Goal: Consume media (video, audio): Consume media (video, audio)

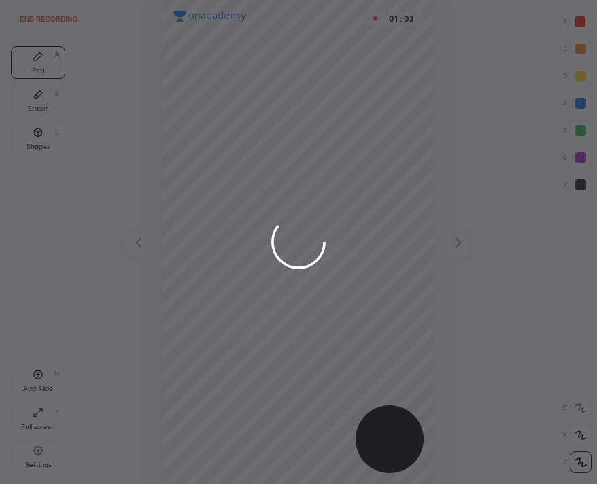
scroll to position [484, 380]
click at [216, 82] on div at bounding box center [298, 242] width 597 height 484
drag, startPoint x: 225, startPoint y: 62, endPoint x: 274, endPoint y: 99, distance: 61.2
click at [274, 99] on div at bounding box center [298, 242] width 597 height 484
click at [271, 103] on div at bounding box center [298, 242] width 597 height 484
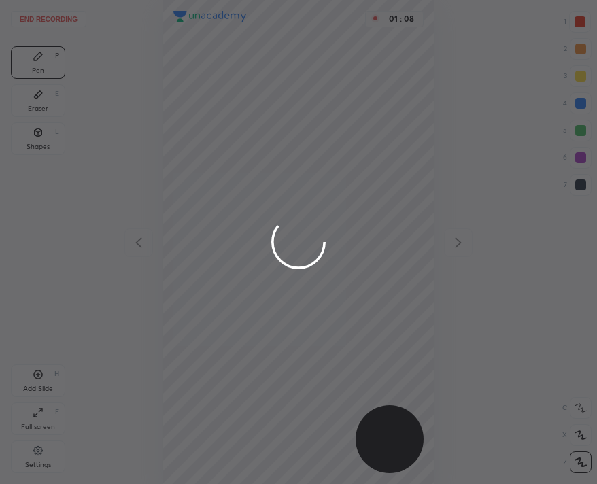
click at [265, 99] on div at bounding box center [298, 242] width 597 height 484
click at [308, 95] on div at bounding box center [298, 242] width 597 height 484
drag, startPoint x: 315, startPoint y: 85, endPoint x: 316, endPoint y: 78, distance: 6.8
click at [315, 85] on div at bounding box center [298, 242] width 597 height 484
drag, startPoint x: 316, startPoint y: 82, endPoint x: 317, endPoint y: 67, distance: 15.0
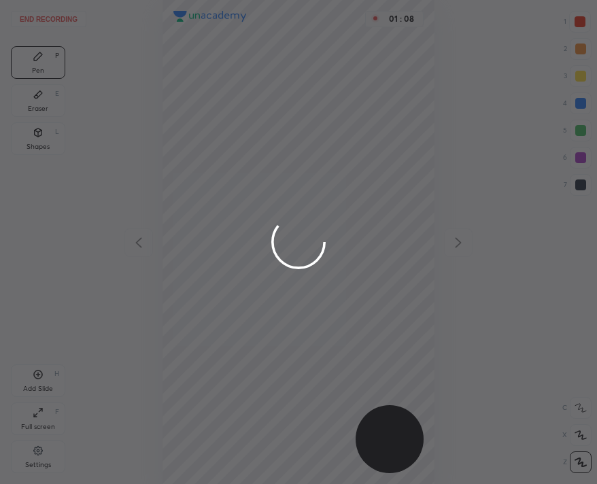
click at [317, 80] on div at bounding box center [298, 242] width 597 height 484
click at [318, 75] on div at bounding box center [298, 242] width 597 height 484
click at [331, 64] on div at bounding box center [298, 242] width 597 height 484
drag, startPoint x: 332, startPoint y: 70, endPoint x: 335, endPoint y: 63, distance: 8.2
click at [332, 69] on div at bounding box center [298, 242] width 597 height 484
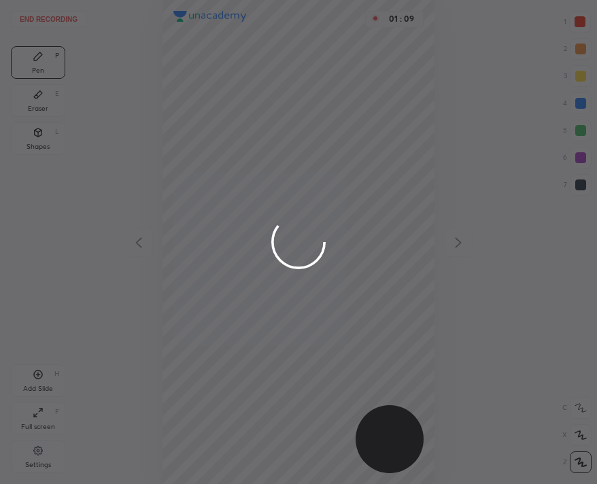
click at [337, 75] on div at bounding box center [298, 242] width 597 height 484
drag, startPoint x: 337, startPoint y: 77, endPoint x: 335, endPoint y: 69, distance: 8.6
click at [336, 76] on div at bounding box center [298, 242] width 597 height 484
click at [336, 78] on div at bounding box center [298, 242] width 597 height 484
click at [338, 80] on div at bounding box center [298, 242] width 597 height 484
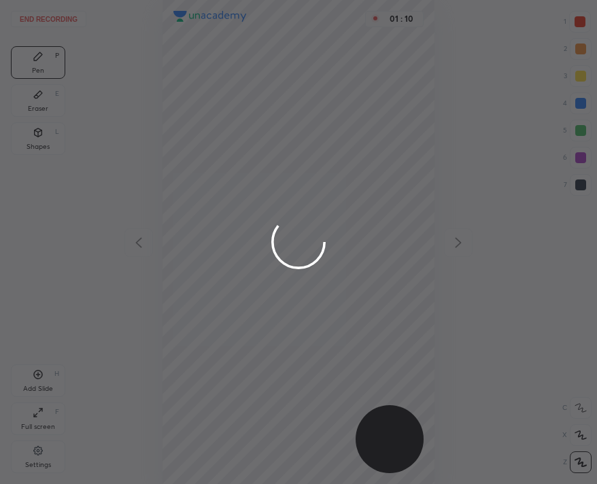
click at [342, 80] on div at bounding box center [298, 242] width 597 height 484
click at [340, 79] on div at bounding box center [298, 242] width 597 height 484
click at [343, 78] on div at bounding box center [298, 242] width 597 height 484
click at [342, 79] on div at bounding box center [298, 242] width 597 height 484
click at [342, 78] on div at bounding box center [298, 242] width 597 height 484
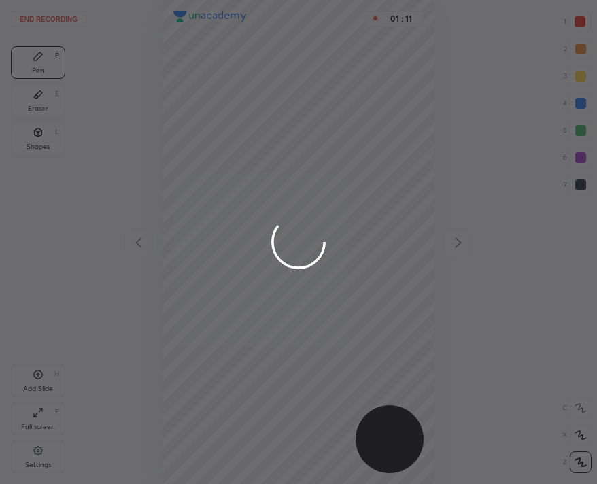
click at [343, 82] on div at bounding box center [298, 242] width 597 height 484
click at [344, 79] on div at bounding box center [298, 242] width 597 height 484
click at [349, 76] on div at bounding box center [298, 242] width 597 height 484
click at [352, 76] on div at bounding box center [298, 242] width 597 height 484
click at [357, 71] on div at bounding box center [298, 242] width 597 height 484
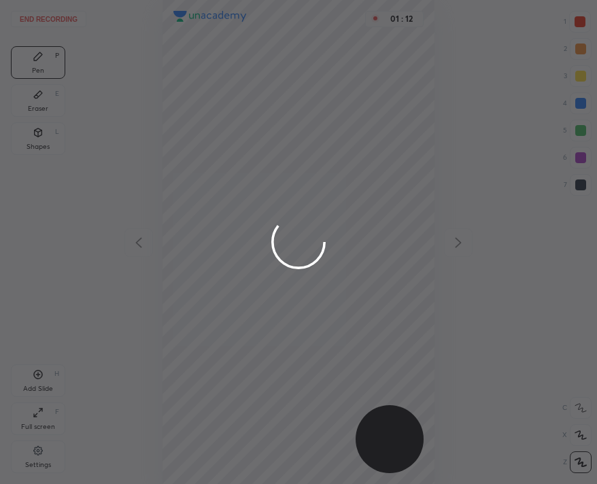
click at [356, 77] on div at bounding box center [298, 242] width 597 height 484
drag, startPoint x: 356, startPoint y: 77, endPoint x: 356, endPoint y: 68, distance: 8.8
click at [356, 75] on div at bounding box center [298, 242] width 597 height 484
click at [363, 78] on div at bounding box center [298, 242] width 597 height 484
click at [365, 80] on div at bounding box center [298, 242] width 597 height 484
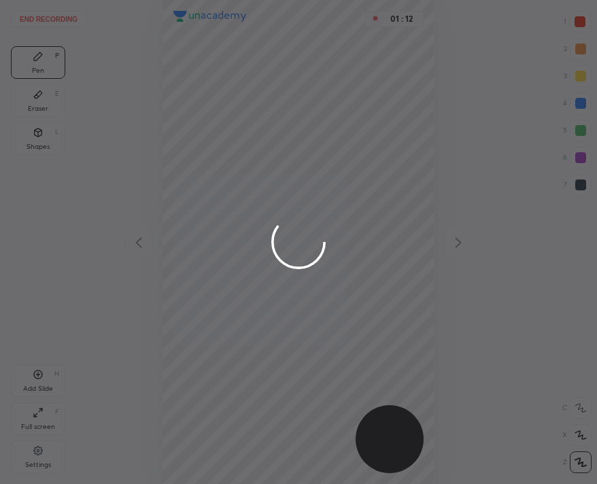
click at [368, 80] on div at bounding box center [298, 242] width 597 height 484
click at [367, 79] on div at bounding box center [298, 242] width 597 height 484
click at [365, 80] on div at bounding box center [298, 242] width 597 height 484
drag, startPoint x: 362, startPoint y: 71, endPoint x: 369, endPoint y: 66, distance: 8.3
click at [369, 68] on div at bounding box center [298, 242] width 597 height 484
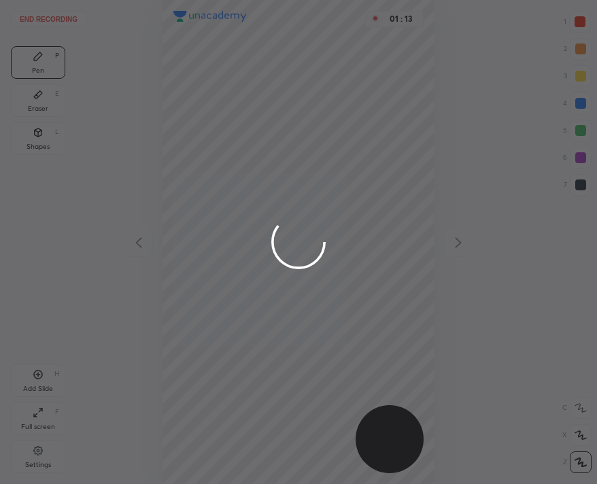
click at [369, 71] on div at bounding box center [298, 242] width 597 height 484
click at [367, 69] on div at bounding box center [298, 242] width 597 height 484
click at [370, 71] on div at bounding box center [298, 242] width 597 height 484
drag, startPoint x: 367, startPoint y: 70, endPoint x: 365, endPoint y: 79, distance: 9.3
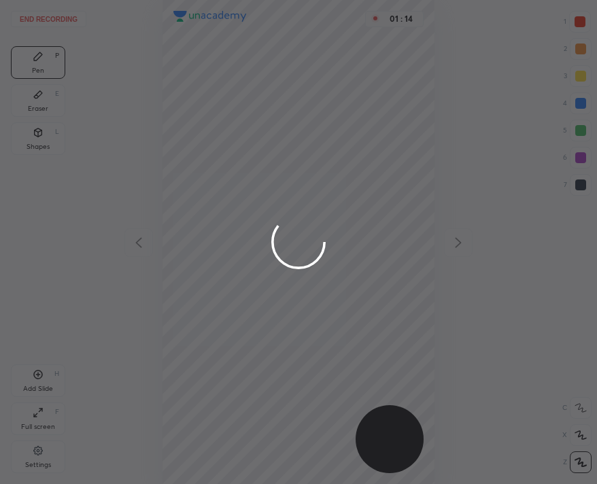
click at [370, 70] on div at bounding box center [298, 242] width 597 height 484
click at [365, 79] on div at bounding box center [298, 242] width 597 height 484
click at [365, 73] on div at bounding box center [298, 242] width 597 height 484
click at [363, 73] on div at bounding box center [298, 242] width 597 height 484
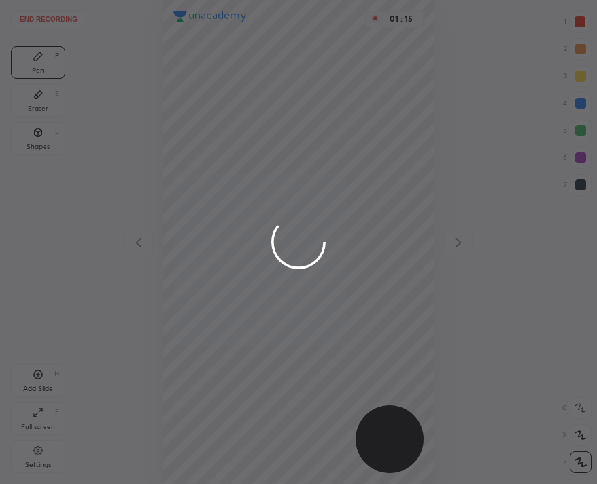
click at [358, 80] on div at bounding box center [298, 242] width 597 height 484
click at [359, 82] on div at bounding box center [298, 242] width 597 height 484
drag, startPoint x: 352, startPoint y: 82, endPoint x: 355, endPoint y: 76, distance: 7.0
click at [355, 82] on div at bounding box center [298, 242] width 597 height 484
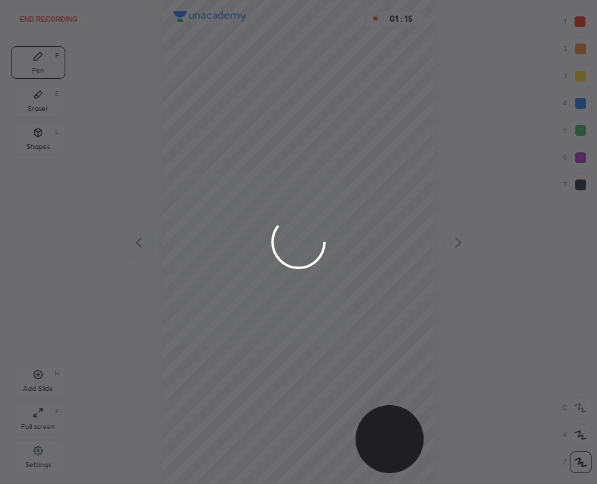
click at [356, 83] on div at bounding box center [298, 242] width 597 height 484
click at [356, 84] on div at bounding box center [298, 242] width 597 height 484
click at [354, 84] on div at bounding box center [298, 242] width 597 height 484
click at [354, 86] on div at bounding box center [298, 242] width 597 height 484
click at [350, 84] on div at bounding box center [298, 242] width 597 height 484
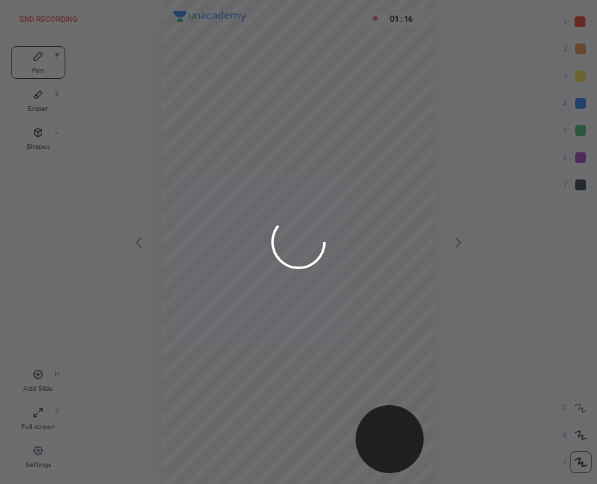
click at [351, 86] on div at bounding box center [298, 242] width 597 height 484
click at [350, 89] on div at bounding box center [298, 242] width 597 height 484
click at [350, 90] on div at bounding box center [298, 242] width 597 height 484
click at [352, 90] on div at bounding box center [298, 242] width 597 height 484
drag, startPoint x: 350, startPoint y: 91, endPoint x: 345, endPoint y: 103, distance: 13.1
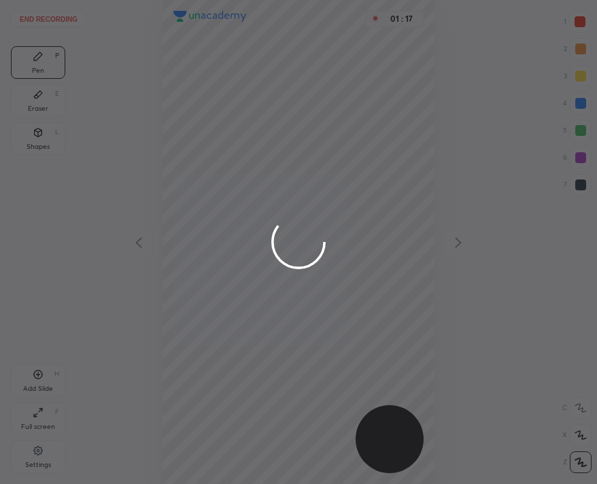
click at [351, 91] on div at bounding box center [298, 242] width 597 height 484
click at [345, 103] on div at bounding box center [298, 242] width 597 height 484
click at [348, 99] on div at bounding box center [298, 242] width 597 height 484
click at [346, 99] on div at bounding box center [298, 242] width 597 height 484
drag, startPoint x: 344, startPoint y: 103, endPoint x: 343, endPoint y: 96, distance: 7.6
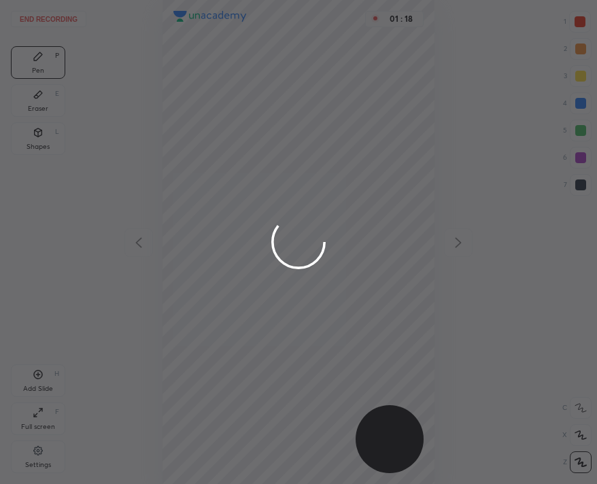
click at [347, 103] on div at bounding box center [298, 242] width 597 height 484
click at [343, 101] on div at bounding box center [298, 242] width 597 height 484
click at [344, 107] on div at bounding box center [298, 242] width 597 height 484
click at [345, 107] on div at bounding box center [298, 242] width 597 height 484
click at [345, 103] on div at bounding box center [298, 242] width 597 height 484
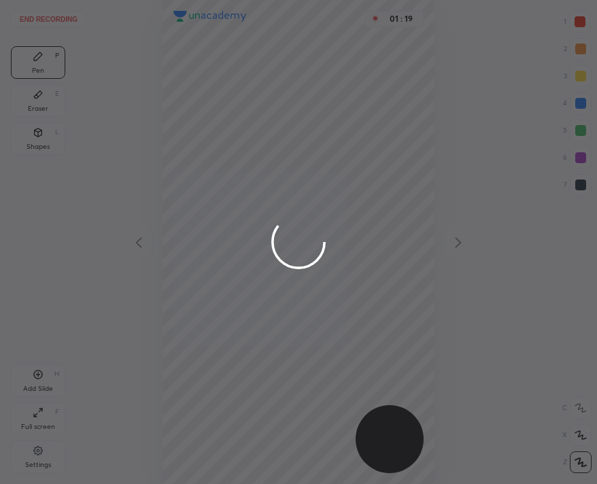
click at [347, 105] on div at bounding box center [298, 242] width 597 height 484
click at [345, 105] on div at bounding box center [298, 242] width 597 height 484
click at [345, 107] on div at bounding box center [298, 242] width 597 height 484
click at [345, 105] on div at bounding box center [298, 242] width 597 height 484
click at [588, 27] on div at bounding box center [298, 242] width 597 height 484
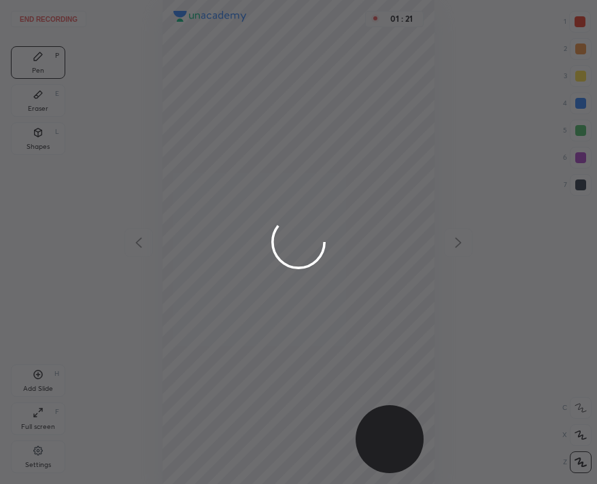
click at [579, 22] on div at bounding box center [298, 242] width 597 height 484
click at [578, 22] on div at bounding box center [298, 242] width 597 height 484
click at [573, 22] on div at bounding box center [298, 242] width 597 height 484
click at [576, 20] on div at bounding box center [298, 242] width 597 height 484
click at [578, 18] on div at bounding box center [298, 242] width 597 height 484
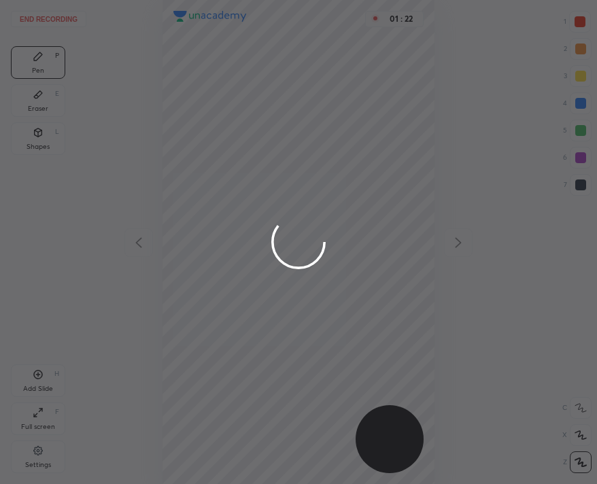
click at [580, 16] on div at bounding box center [298, 242] width 597 height 484
click at [580, 15] on div at bounding box center [298, 242] width 597 height 484
click at [578, 16] on div at bounding box center [298, 242] width 597 height 484
click at [580, 14] on div at bounding box center [298, 242] width 597 height 484
click at [51, 93] on div at bounding box center [298, 242] width 597 height 484
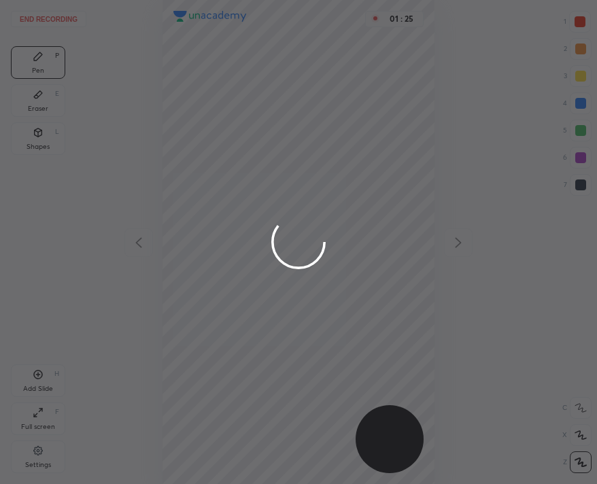
click at [39, 135] on div at bounding box center [298, 242] width 597 height 484
click at [35, 30] on div at bounding box center [298, 242] width 597 height 484
drag, startPoint x: 44, startPoint y: 17, endPoint x: 54, endPoint y: 15, distance: 10.4
click at [46, 17] on div at bounding box center [298, 242] width 597 height 484
drag, startPoint x: 54, startPoint y: 15, endPoint x: 61, endPoint y: 18, distance: 7.3
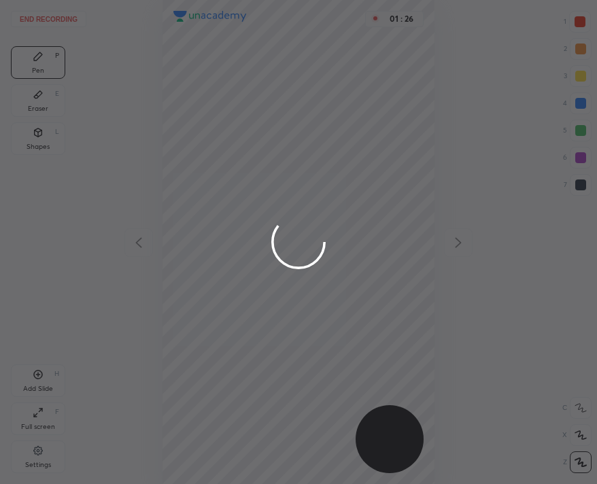
click at [54, 14] on div at bounding box center [298, 242] width 597 height 484
click at [66, 16] on div at bounding box center [298, 242] width 597 height 484
click at [122, 15] on div at bounding box center [298, 242] width 597 height 484
click at [172, 22] on div at bounding box center [298, 242] width 597 height 484
click at [188, 31] on div at bounding box center [298, 242] width 597 height 484
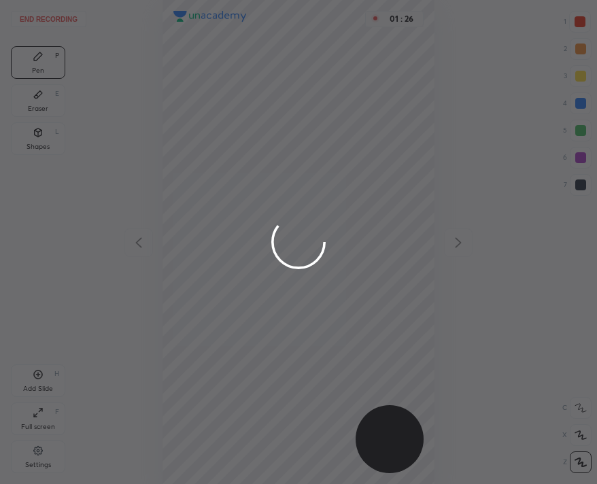
click at [198, 39] on div at bounding box center [298, 242] width 597 height 484
click at [195, 48] on div at bounding box center [298, 242] width 597 height 484
click at [193, 58] on div at bounding box center [298, 242] width 597 height 484
click at [184, 59] on div at bounding box center [298, 242] width 597 height 484
click at [175, 61] on div at bounding box center [298, 242] width 597 height 484
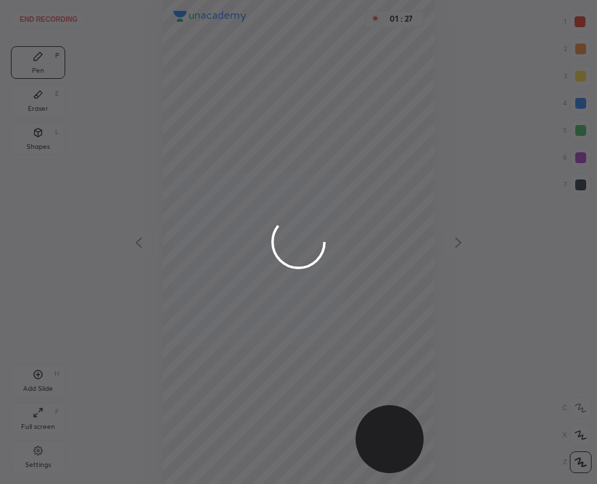
click at [171, 63] on div at bounding box center [298, 242] width 597 height 484
click at [169, 59] on div at bounding box center [298, 242] width 597 height 484
click at [166, 61] on div at bounding box center [298, 242] width 597 height 484
click at [162, 65] on div at bounding box center [298, 242] width 597 height 484
drag, startPoint x: 160, startPoint y: 71, endPoint x: 148, endPoint y: 243, distance: 171.9
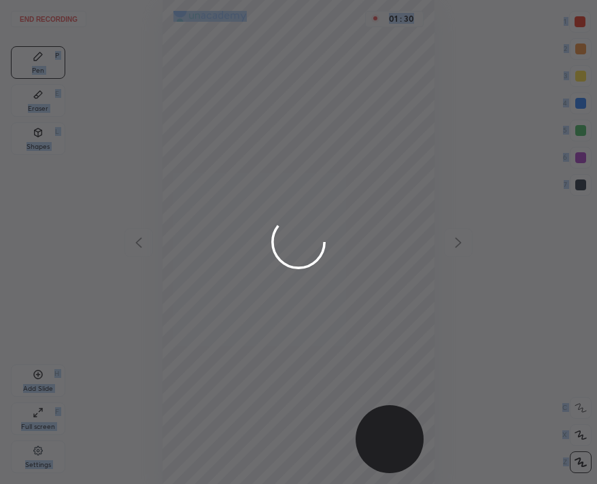
click at [152, 233] on div at bounding box center [298, 242] width 597 height 484
click at [218, 103] on div at bounding box center [298, 242] width 597 height 484
click at [34, 21] on div at bounding box center [298, 242] width 597 height 484
click at [37, 18] on div at bounding box center [298, 242] width 597 height 484
click at [39, 16] on div at bounding box center [298, 242] width 597 height 484
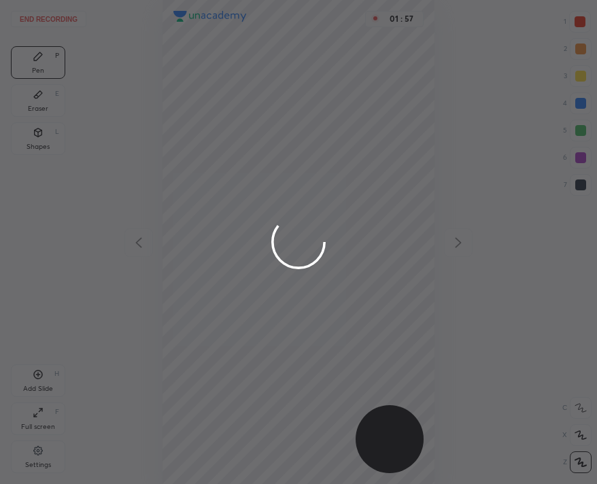
click at [41, 16] on div at bounding box center [298, 242] width 597 height 484
click at [56, 17] on div at bounding box center [298, 242] width 597 height 484
click at [57, 17] on div at bounding box center [298, 242] width 597 height 484
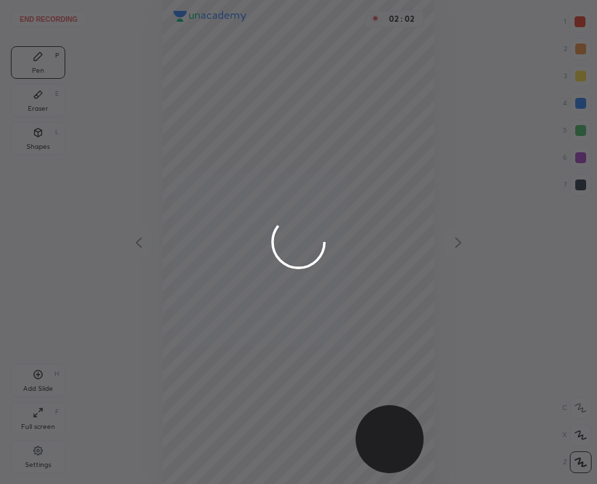
click at [56, 17] on div at bounding box center [298, 242] width 597 height 484
click at [57, 17] on div at bounding box center [298, 242] width 597 height 484
click at [56, 17] on div at bounding box center [298, 242] width 597 height 484
click at [54, 12] on div at bounding box center [298, 242] width 597 height 484
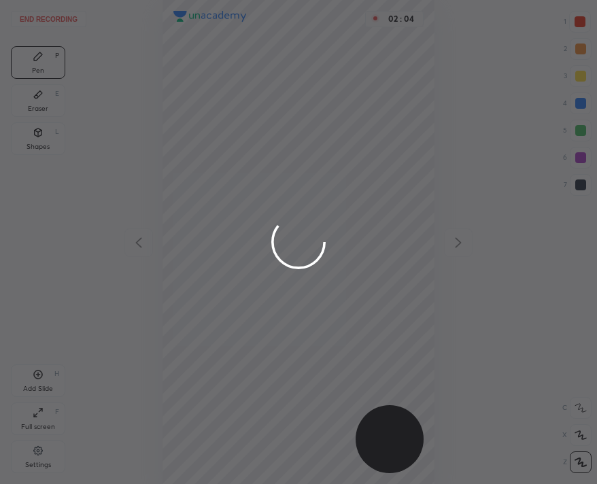
click at [54, 12] on div at bounding box center [298, 242] width 597 height 484
drag, startPoint x: 54, startPoint y: 12, endPoint x: 397, endPoint y: 100, distance: 353.3
click at [397, 100] on div at bounding box center [298, 242] width 597 height 484
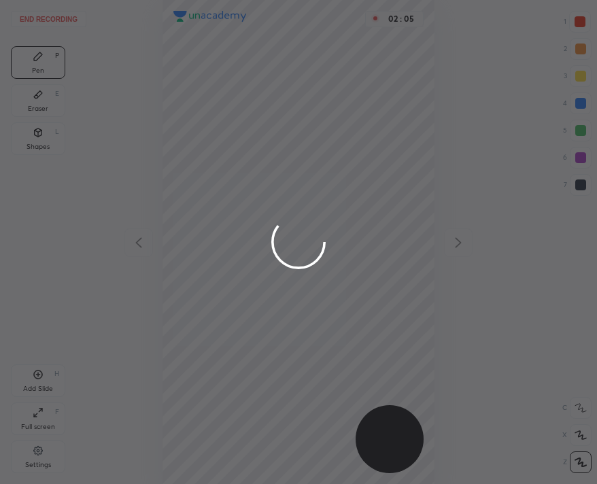
click at [397, 100] on div at bounding box center [298, 242] width 597 height 484
click at [45, 16] on div at bounding box center [298, 242] width 597 height 484
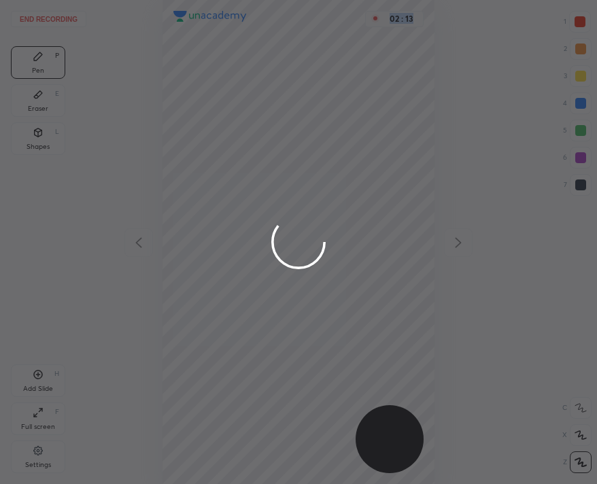
click at [45, 16] on div at bounding box center [298, 242] width 597 height 484
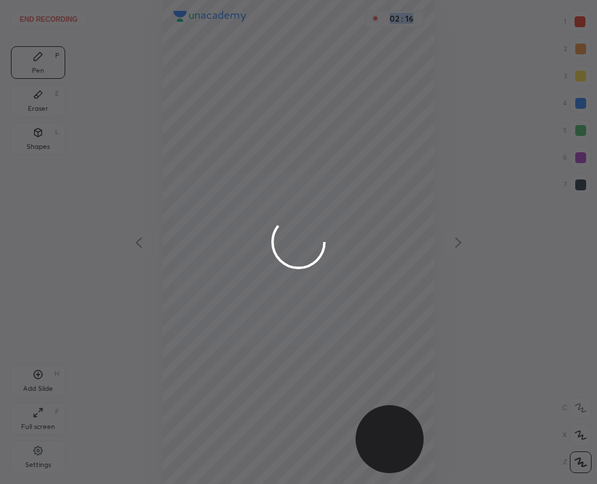
click at [45, 18] on div at bounding box center [298, 242] width 597 height 484
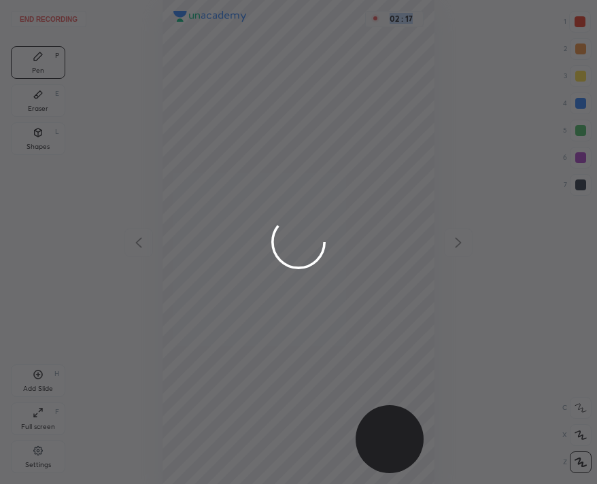
click at [45, 18] on div at bounding box center [298, 242] width 597 height 484
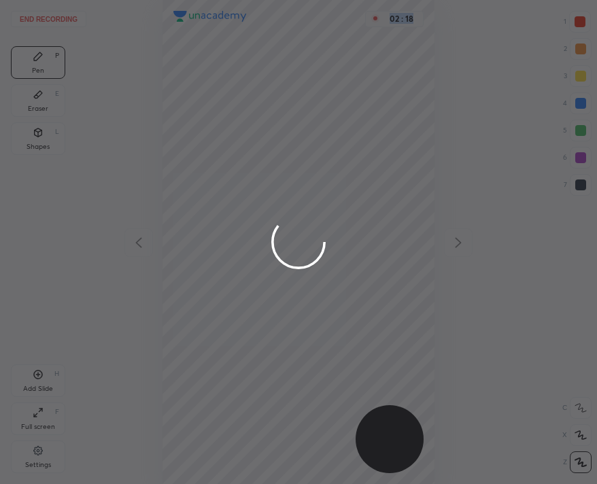
click at [45, 18] on div at bounding box center [298, 242] width 597 height 484
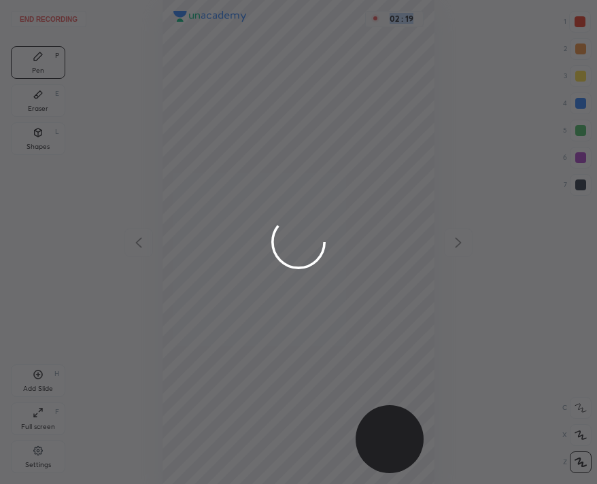
click at [45, 18] on div at bounding box center [298, 242] width 597 height 484
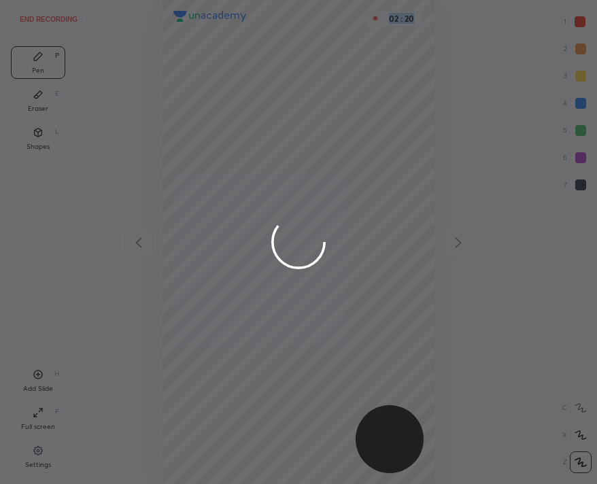
click at [45, 18] on div at bounding box center [298, 242] width 597 height 484
click at [59, 20] on div at bounding box center [298, 242] width 597 height 484
click at [56, 22] on div at bounding box center [298, 242] width 597 height 484
click at [58, 22] on div at bounding box center [298, 242] width 597 height 484
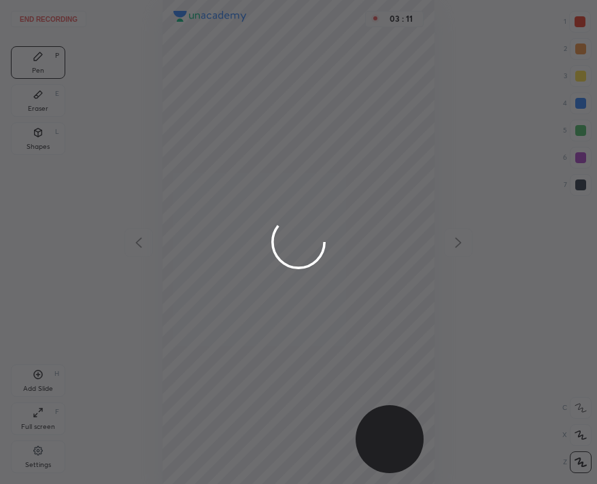
drag, startPoint x: 61, startPoint y: 20, endPoint x: 71, endPoint y: 5, distance: 17.7
click at [63, 20] on div at bounding box center [298, 242] width 597 height 484
click at [72, 18] on div at bounding box center [298, 242] width 597 height 484
drag, startPoint x: 71, startPoint y: 23, endPoint x: 70, endPoint y: 32, distance: 8.9
click at [71, 22] on div at bounding box center [298, 242] width 597 height 484
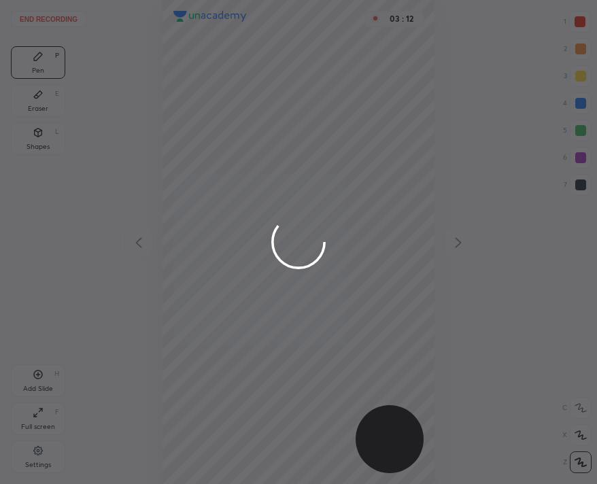
click at [69, 30] on div at bounding box center [298, 242] width 597 height 484
drag, startPoint x: 72, startPoint y: 35, endPoint x: 71, endPoint y: 29, distance: 6.8
click at [72, 30] on div at bounding box center [298, 242] width 597 height 484
drag, startPoint x: 76, startPoint y: 30, endPoint x: 73, endPoint y: 22, distance: 8.0
click at [76, 27] on div at bounding box center [298, 242] width 597 height 484
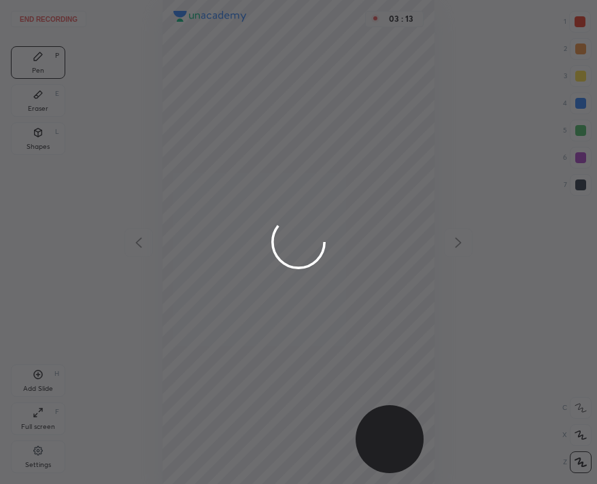
click at [76, 22] on div at bounding box center [298, 242] width 597 height 484
click at [76, 19] on div at bounding box center [298, 242] width 597 height 484
drag, startPoint x: 71, startPoint y: 18, endPoint x: 65, endPoint y: 11, distance: 9.7
click at [69, 16] on div at bounding box center [298, 242] width 597 height 484
click at [65, 22] on div at bounding box center [298, 242] width 597 height 484
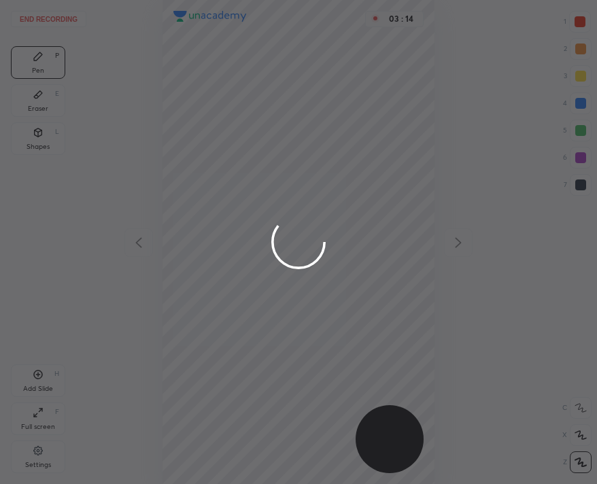
drag, startPoint x: 63, startPoint y: 29, endPoint x: 45, endPoint y: 66, distance: 41.4
click at [50, 56] on div at bounding box center [298, 242] width 597 height 484
click at [275, 286] on div at bounding box center [298, 242] width 597 height 484
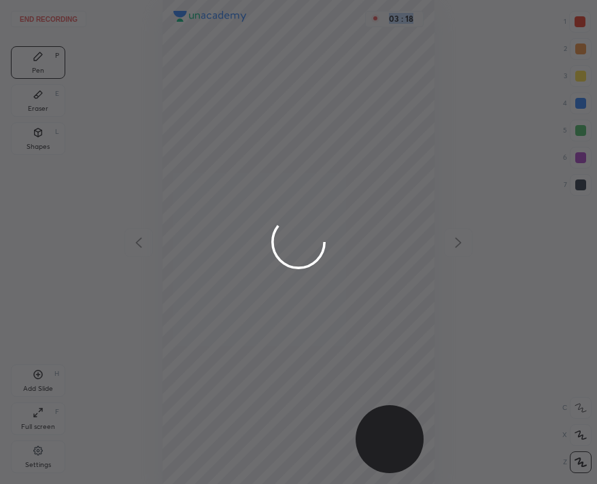
click at [275, 286] on div at bounding box center [298, 242] width 597 height 484
drag, startPoint x: 275, startPoint y: 286, endPoint x: 60, endPoint y: 514, distance: 313.3
click at [60, 0] on html "End recording 1 2 3 4 5 6 7 R O A L C X Z Erase all C X Z Pen P Eraser E Shapes…" at bounding box center [298, 0] width 597 height 0
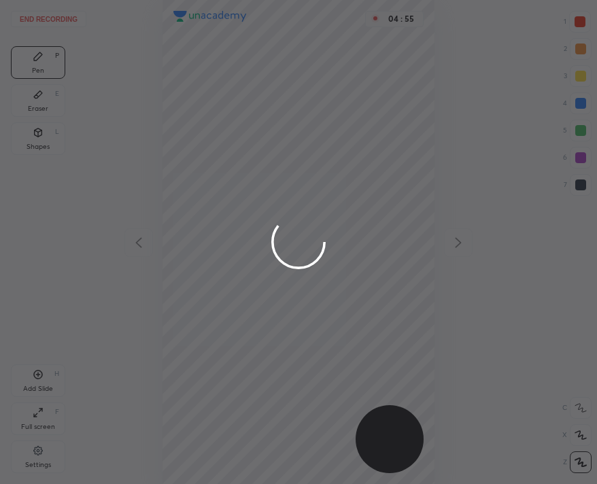
drag, startPoint x: 0, startPoint y: 0, endPoint x: 420, endPoint y: 188, distance: 460.7
drag, startPoint x: 420, startPoint y: 188, endPoint x: 374, endPoint y: 193, distance: 46.4
click at [373, 193] on div at bounding box center [298, 242] width 597 height 484
